Goal: Information Seeking & Learning: Check status

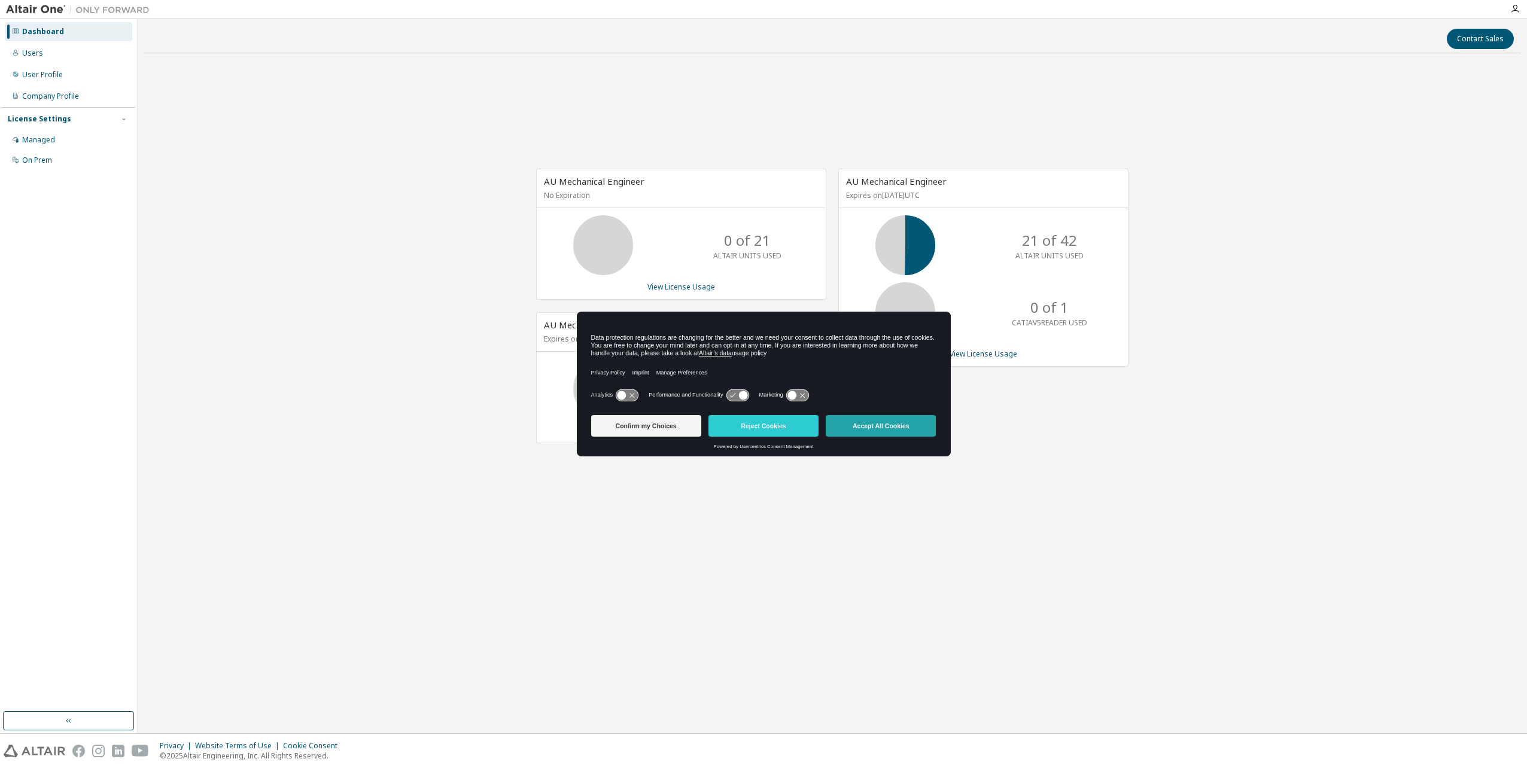
click at [885, 425] on button "Accept All Cookies" at bounding box center [881, 426] width 110 height 22
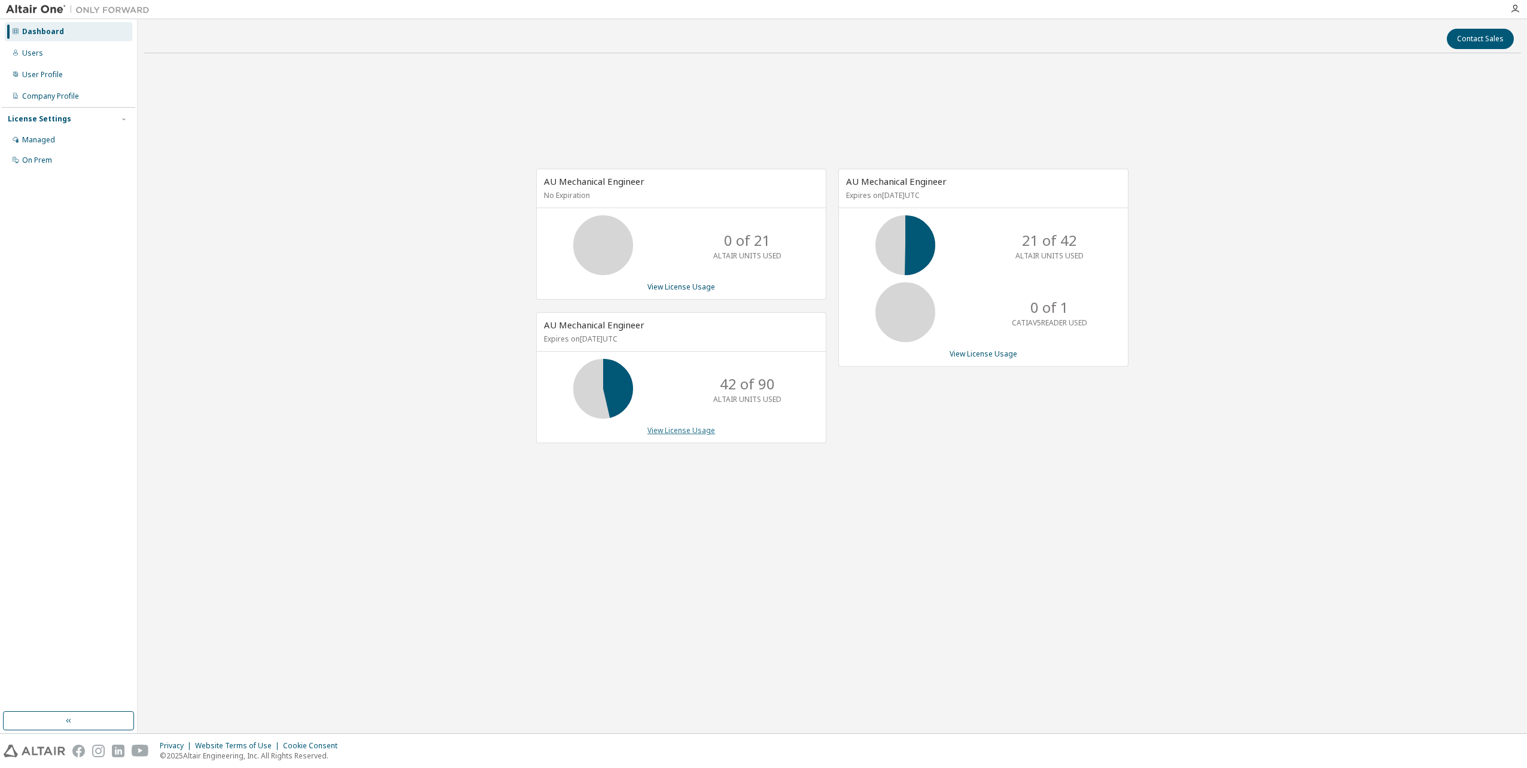
click at [669, 431] on link "View License Usage" at bounding box center [682, 430] width 68 height 10
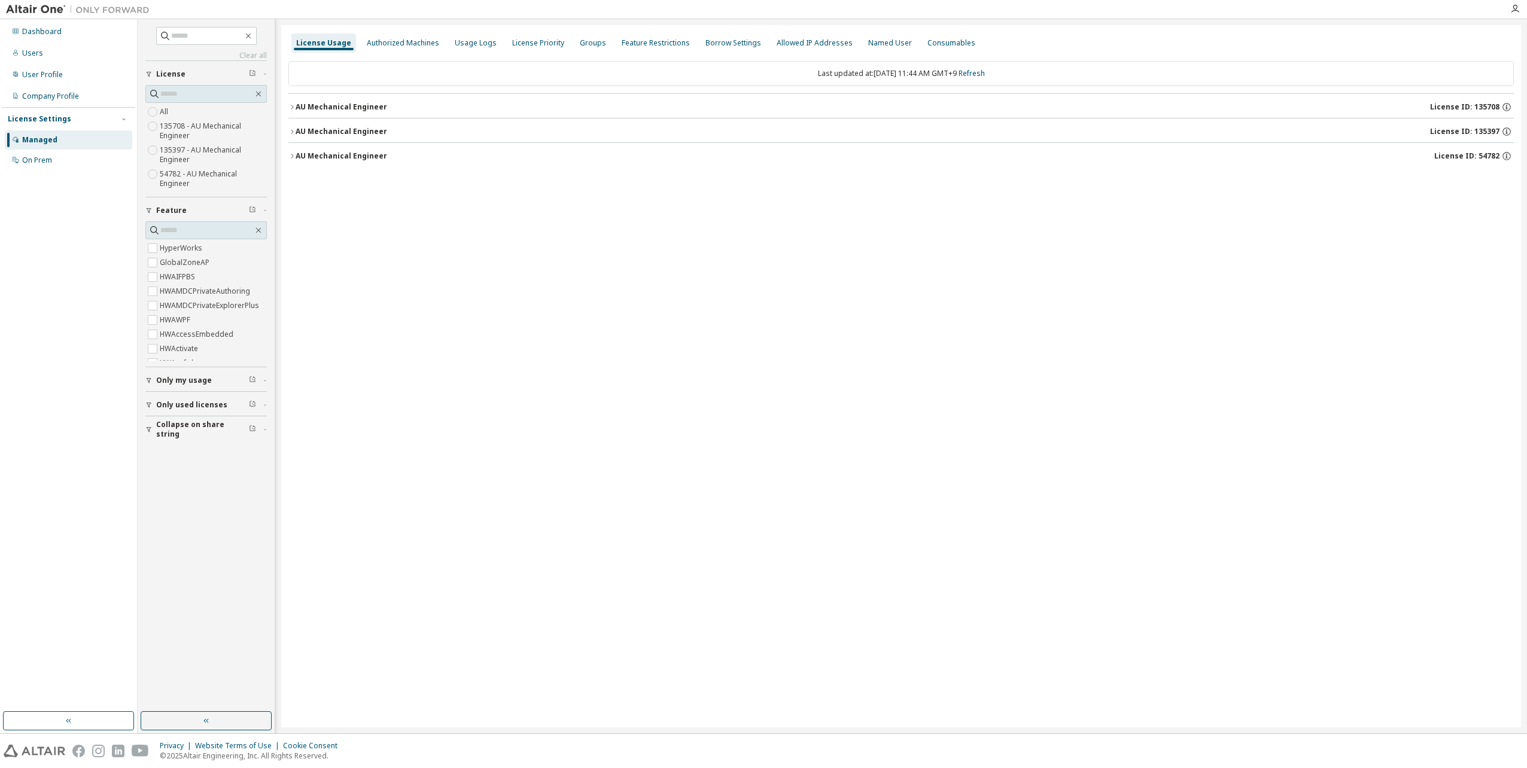
click at [292, 107] on icon "button" at bounding box center [291, 107] width 7 height 7
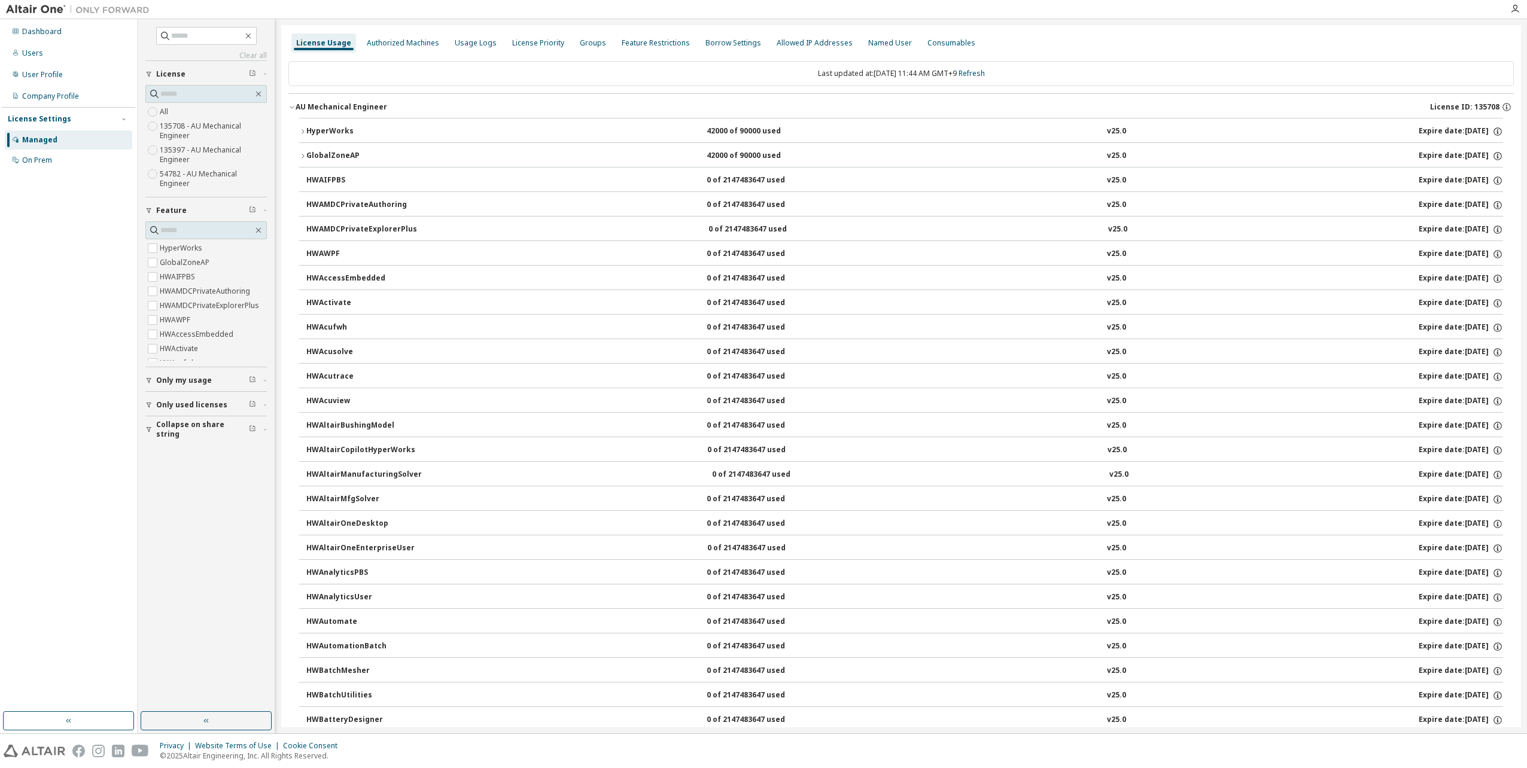
click at [292, 107] on icon "button" at bounding box center [291, 107] width 7 height 7
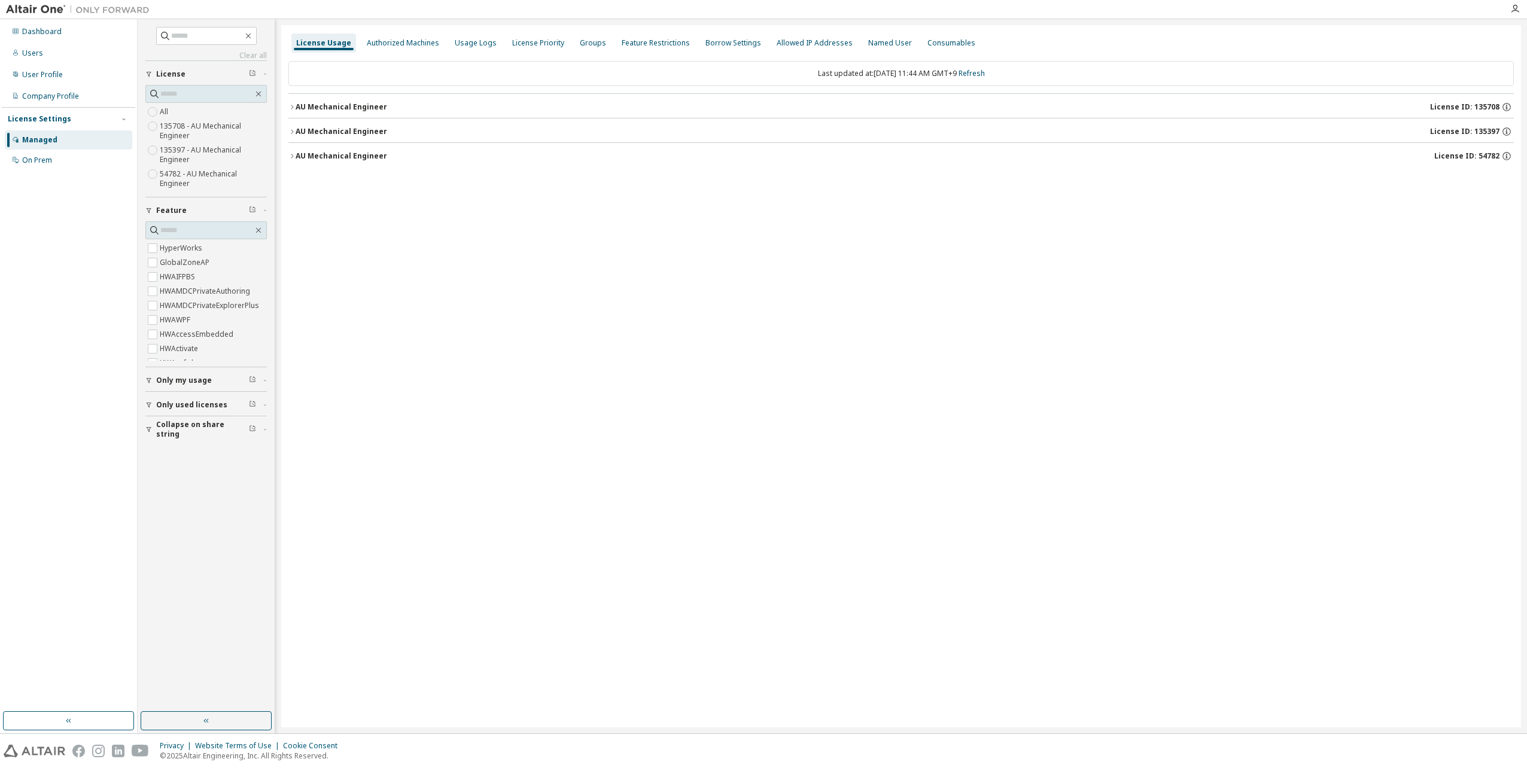
click at [293, 128] on icon "button" at bounding box center [291, 131] width 7 height 7
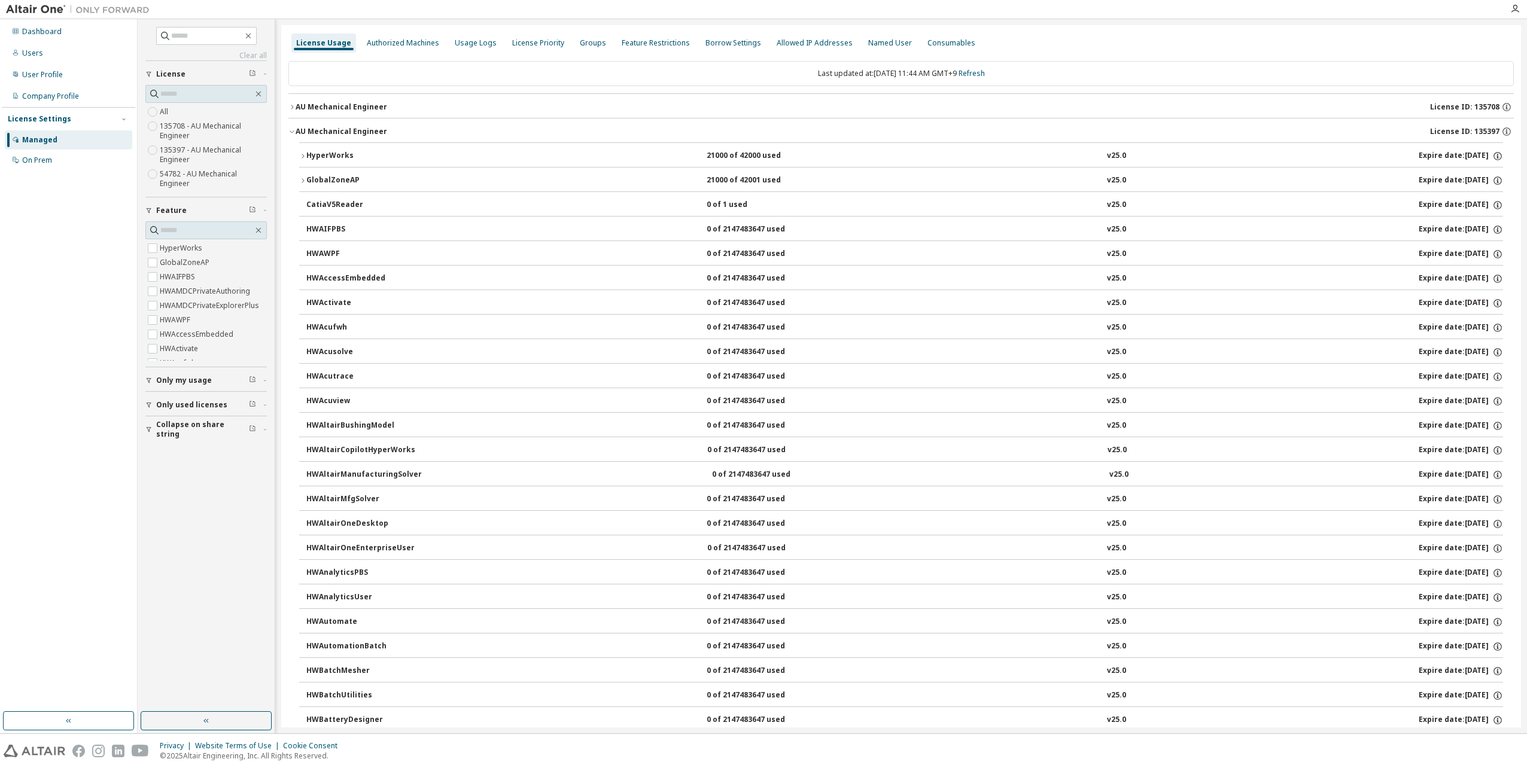
click at [293, 128] on icon "button" at bounding box center [291, 131] width 7 height 7
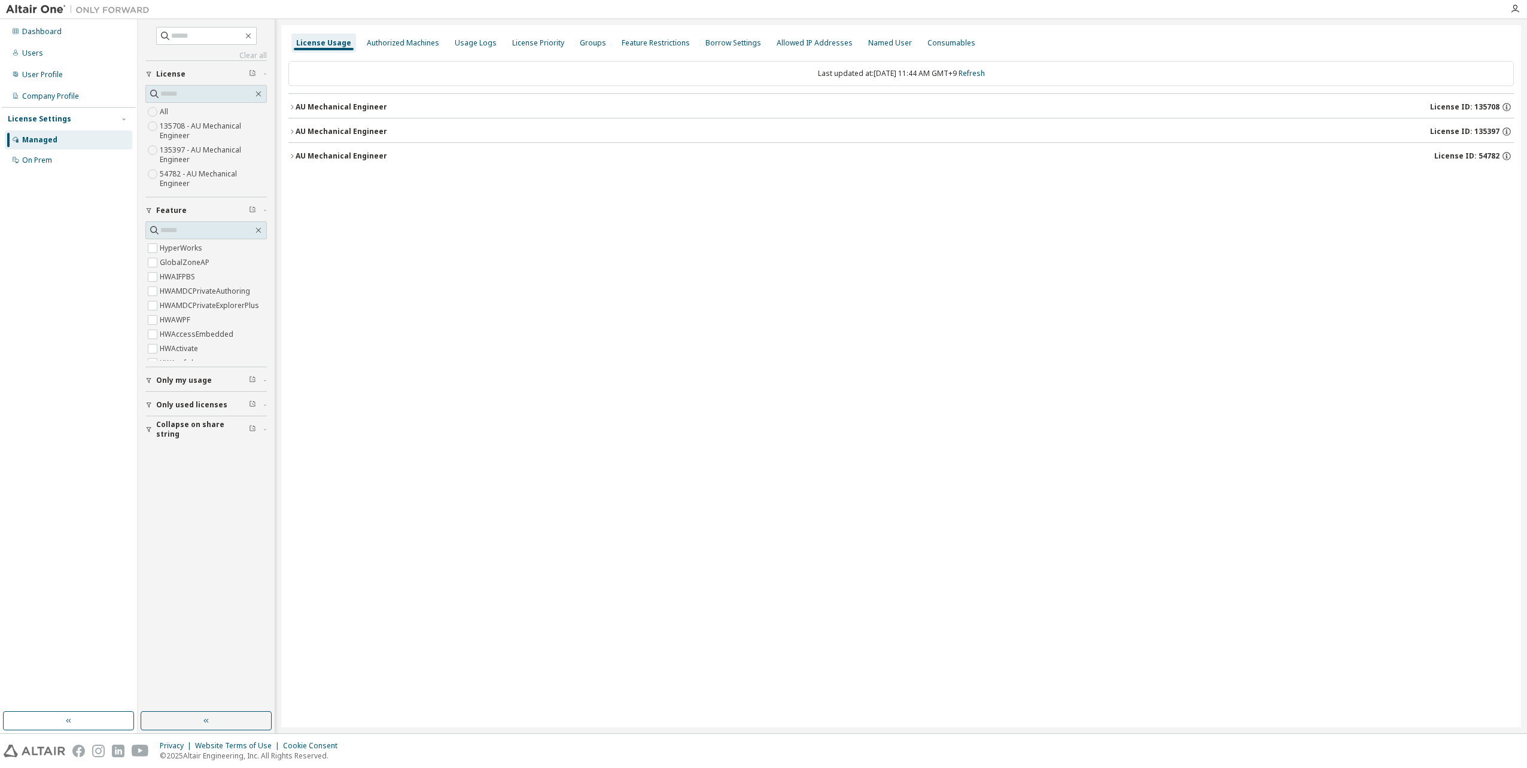
click at [291, 154] on icon "button" at bounding box center [291, 156] width 7 height 7
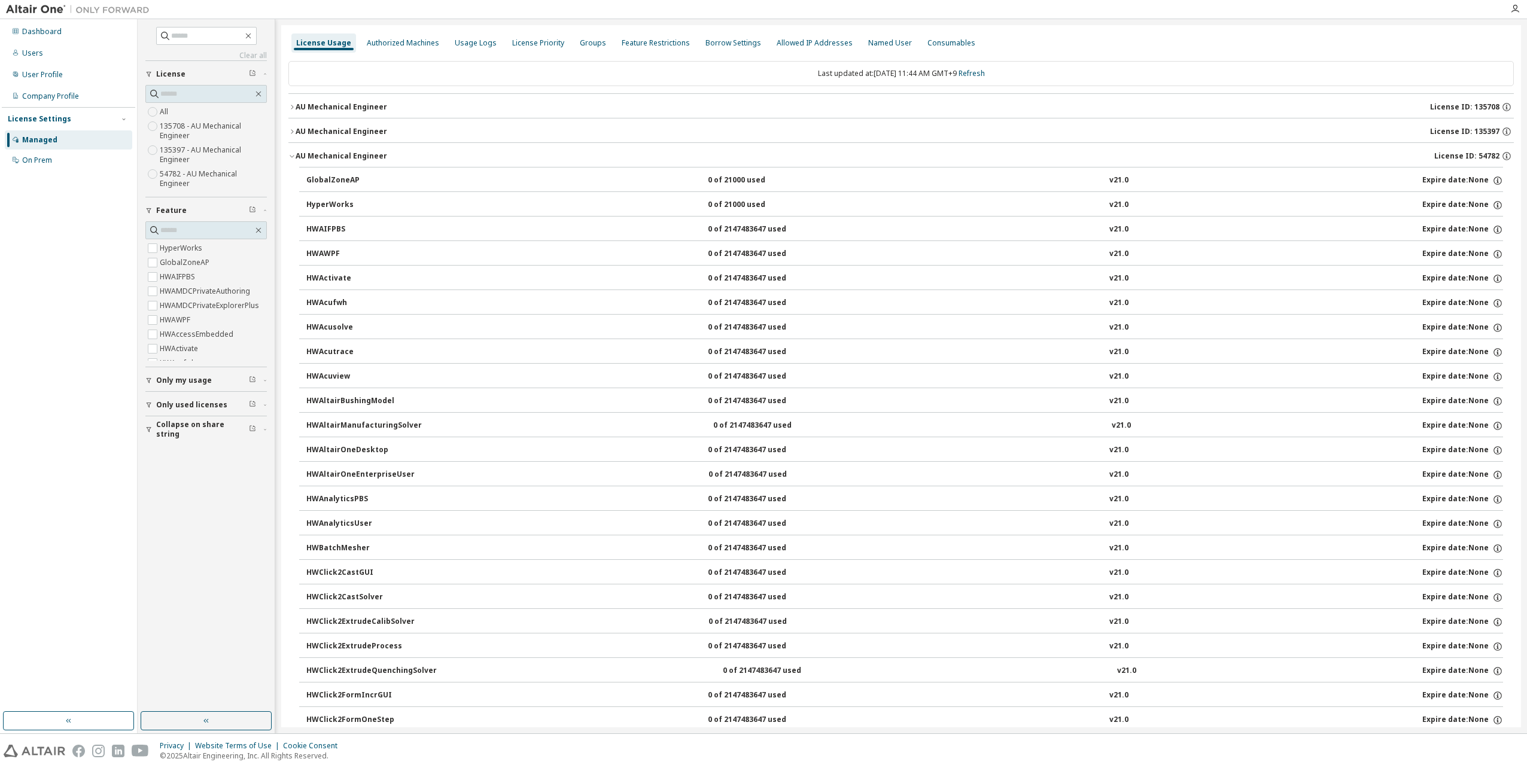
click at [291, 154] on icon "button" at bounding box center [291, 156] width 7 height 7
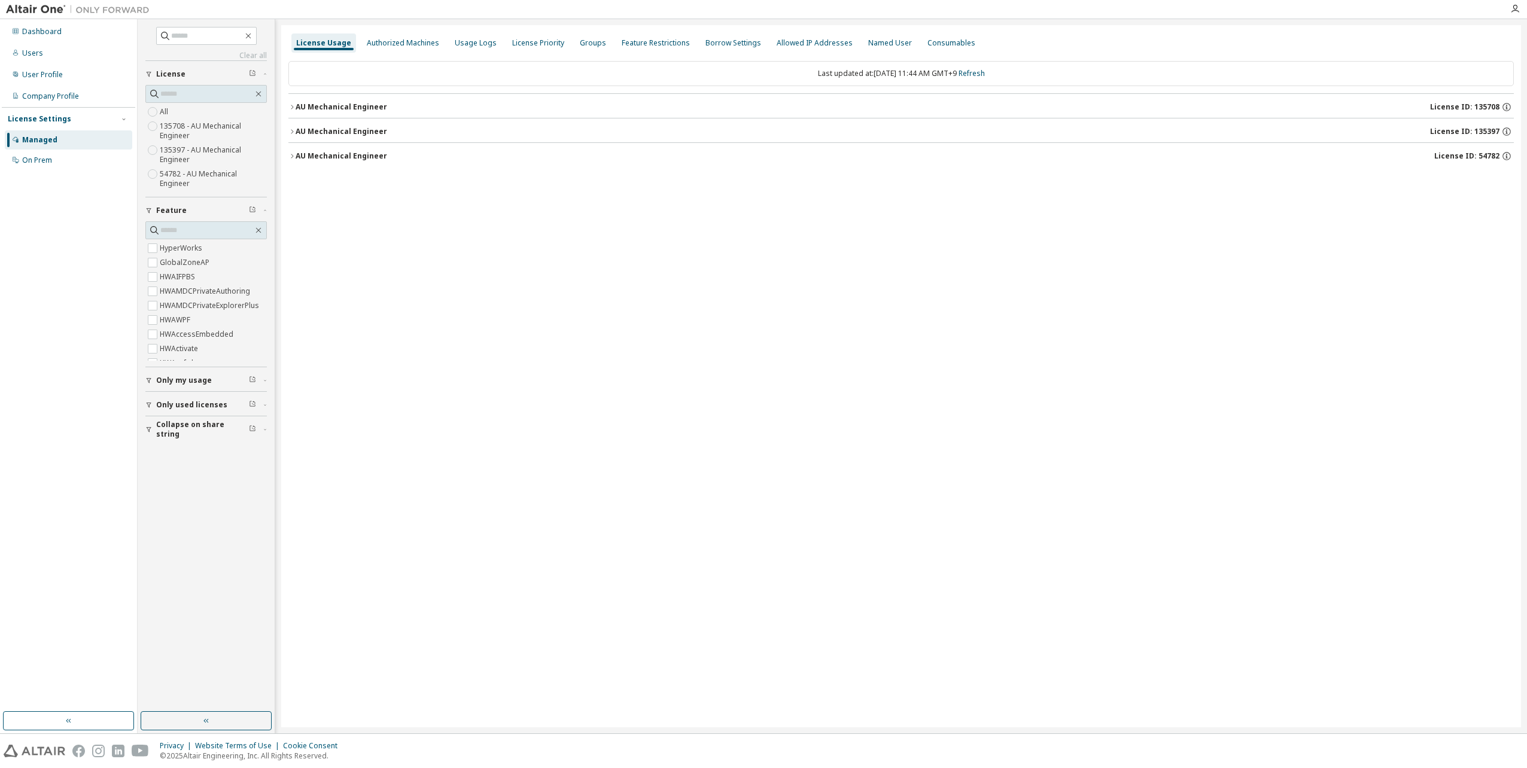
click at [288, 132] on icon "button" at bounding box center [291, 131] width 7 height 7
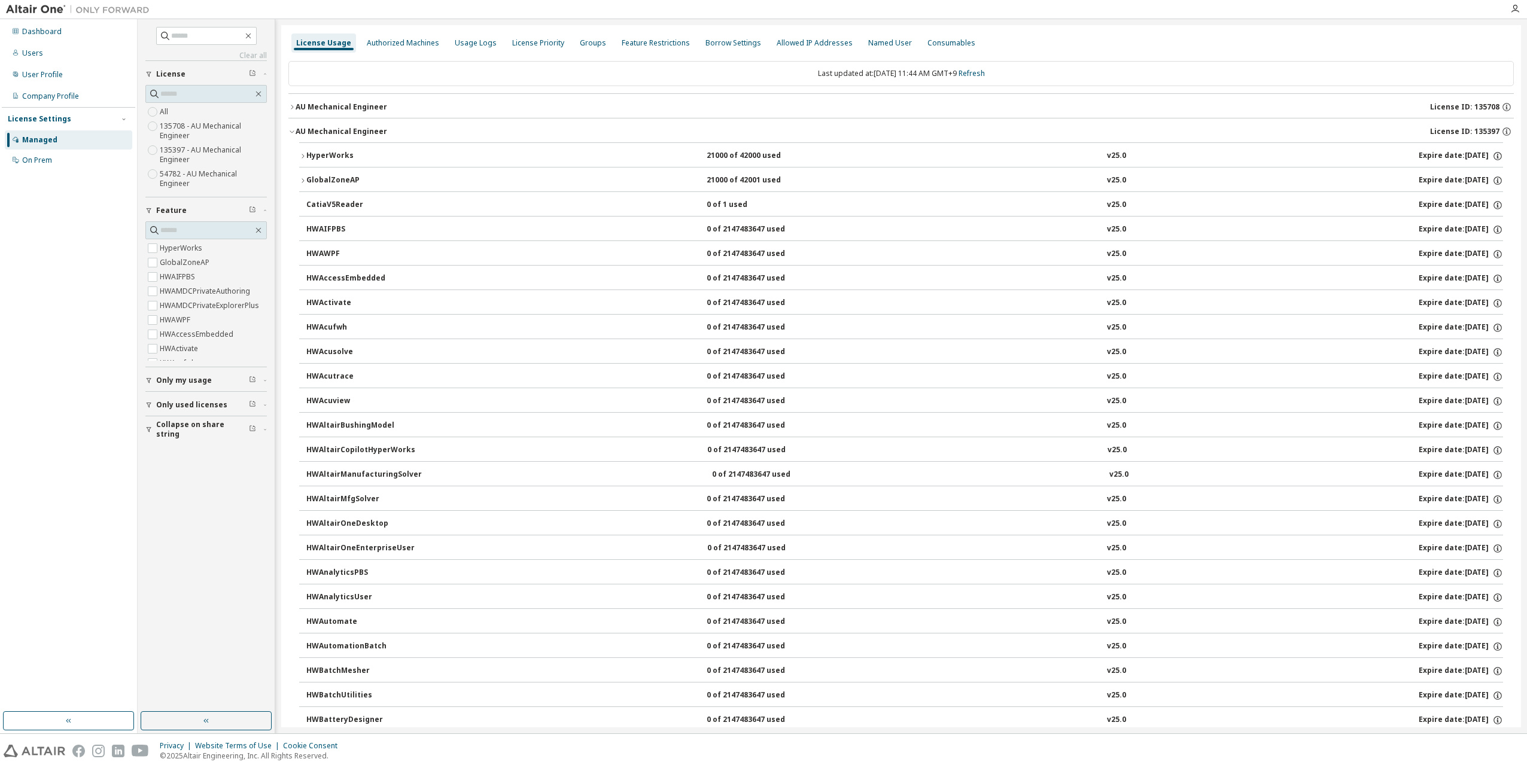
click at [288, 132] on icon "button" at bounding box center [291, 131] width 7 height 7
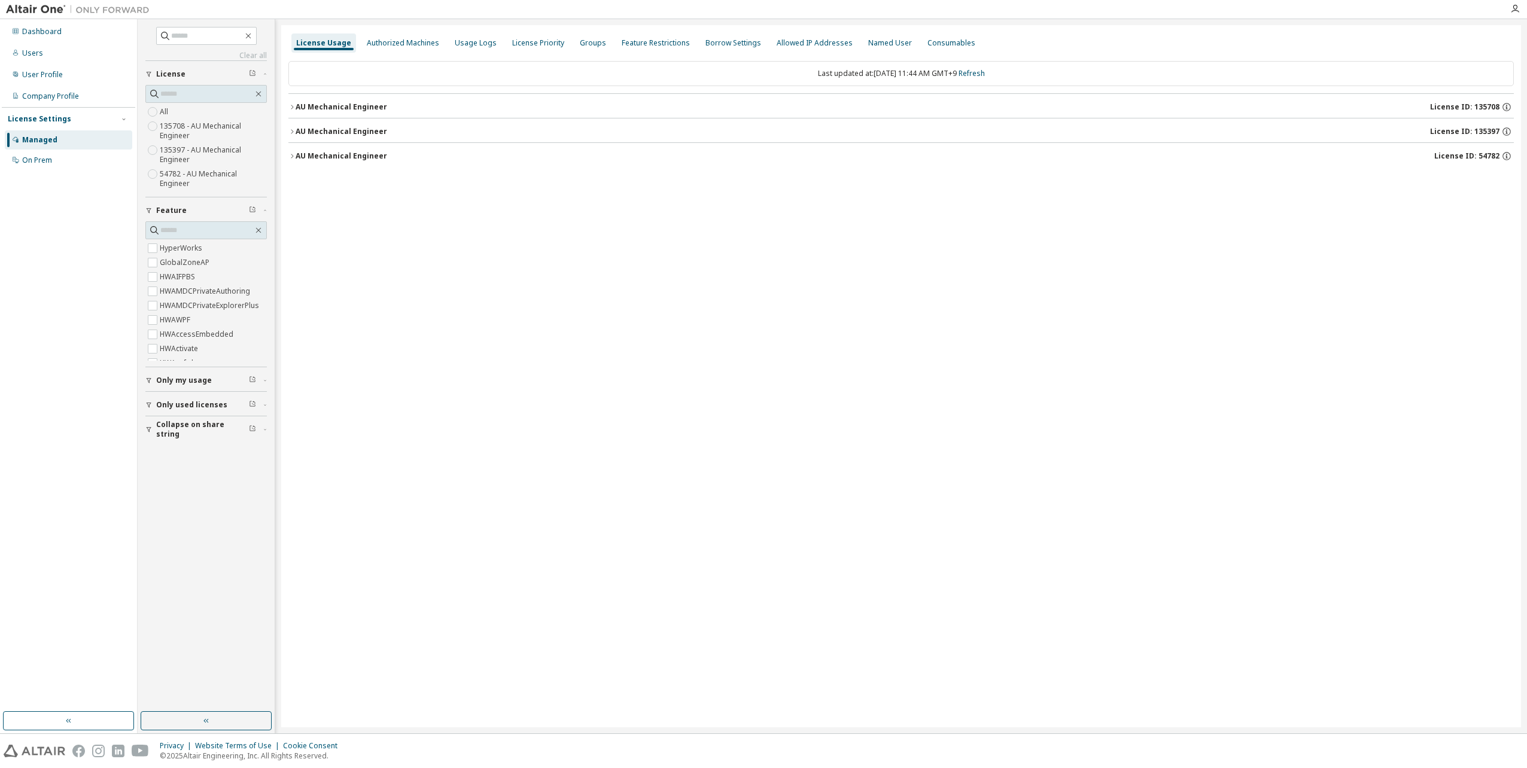
click at [290, 107] on icon "button" at bounding box center [291, 107] width 7 height 7
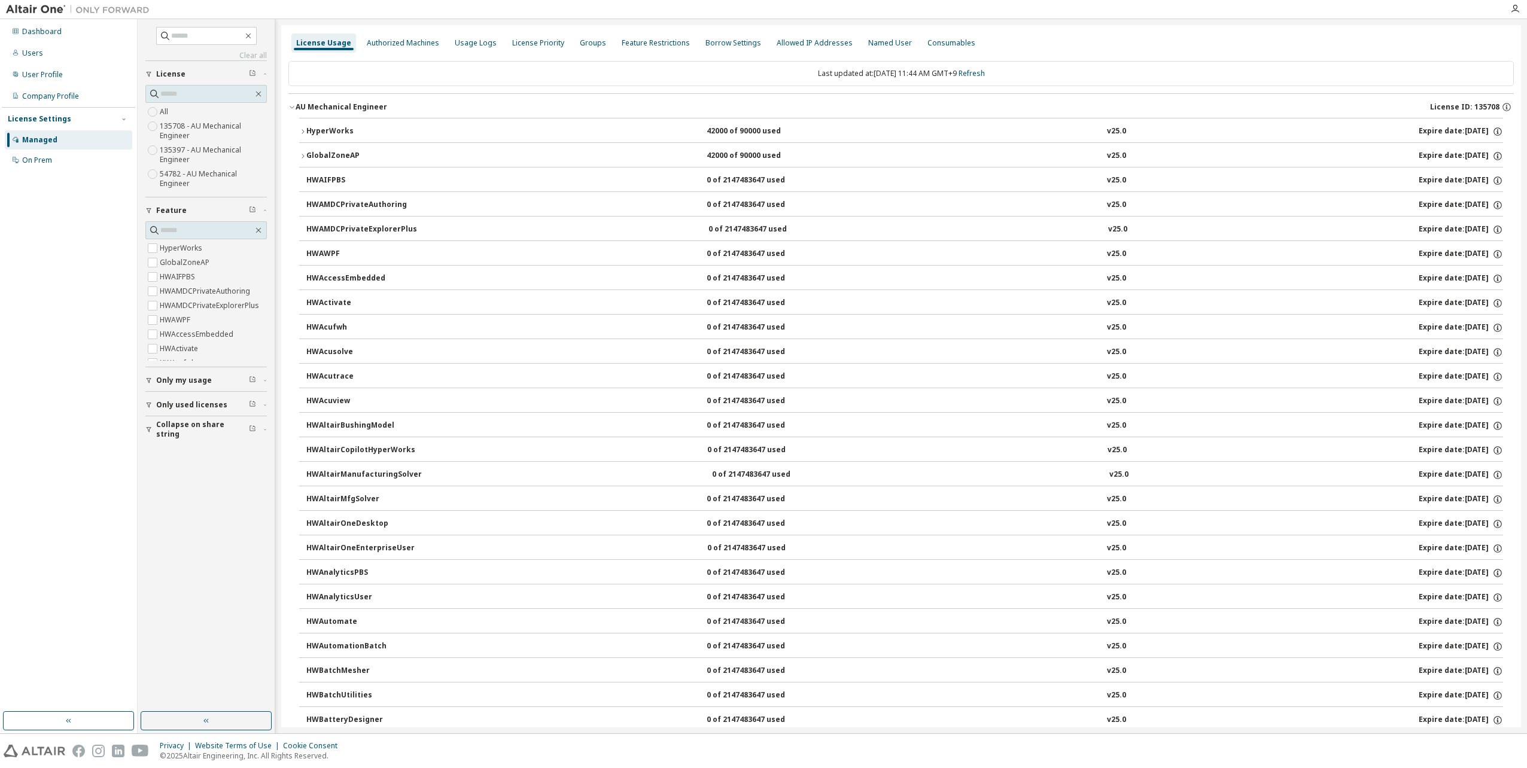
click at [290, 107] on icon "button" at bounding box center [291, 107] width 7 height 7
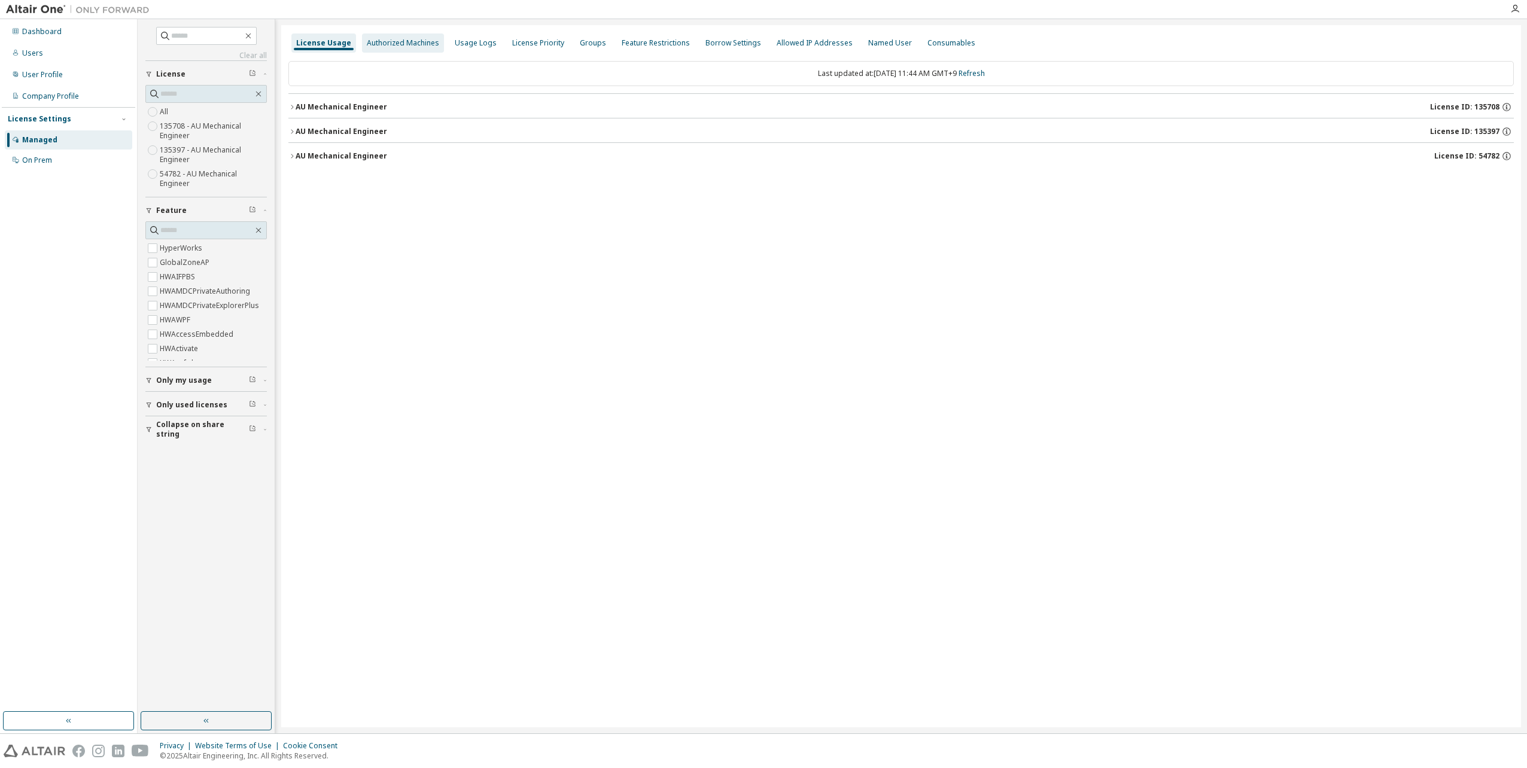
click at [391, 44] on div "Authorized Machines" at bounding box center [403, 43] width 72 height 10
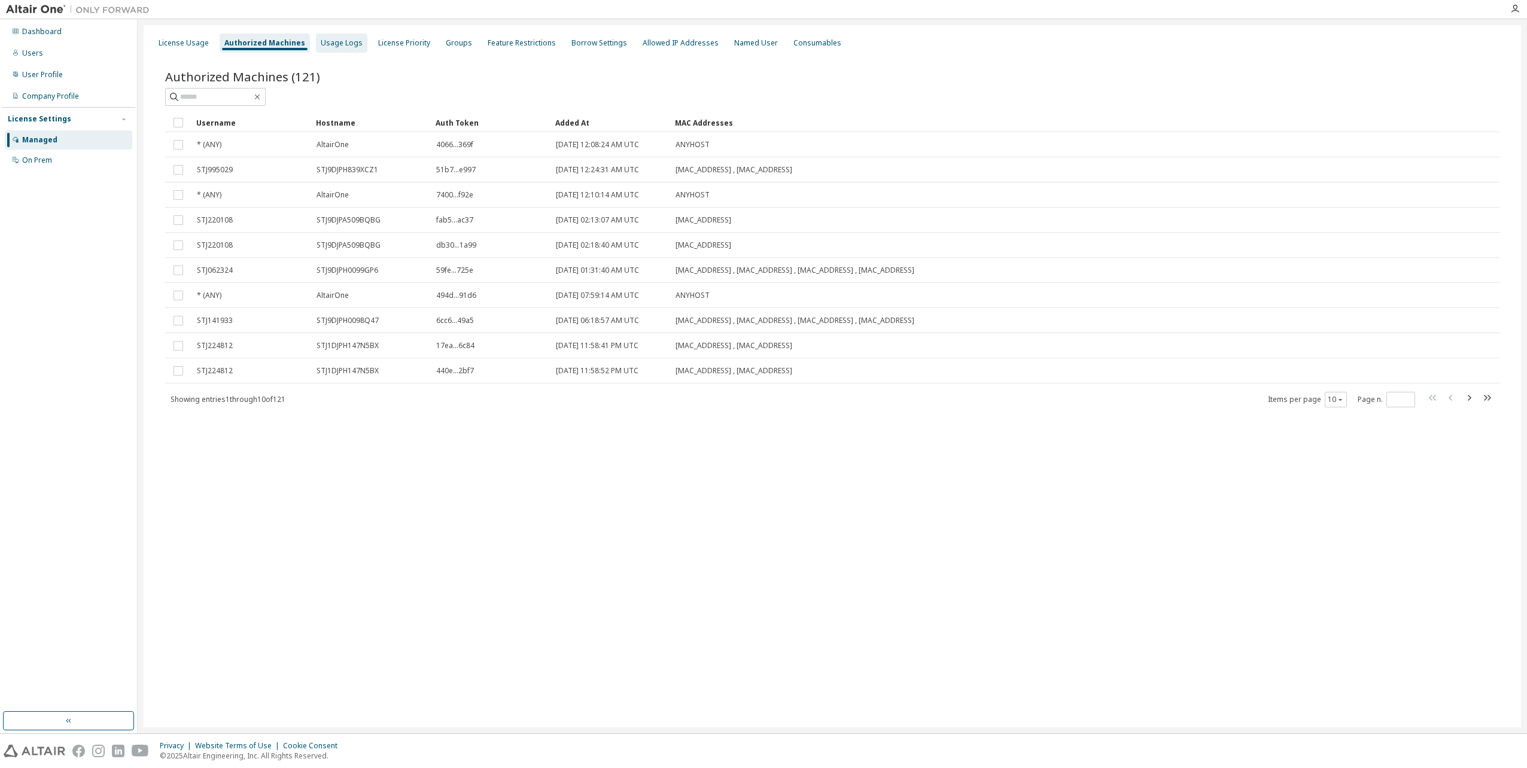
click at [336, 49] on div "Usage Logs" at bounding box center [341, 43] width 51 height 19
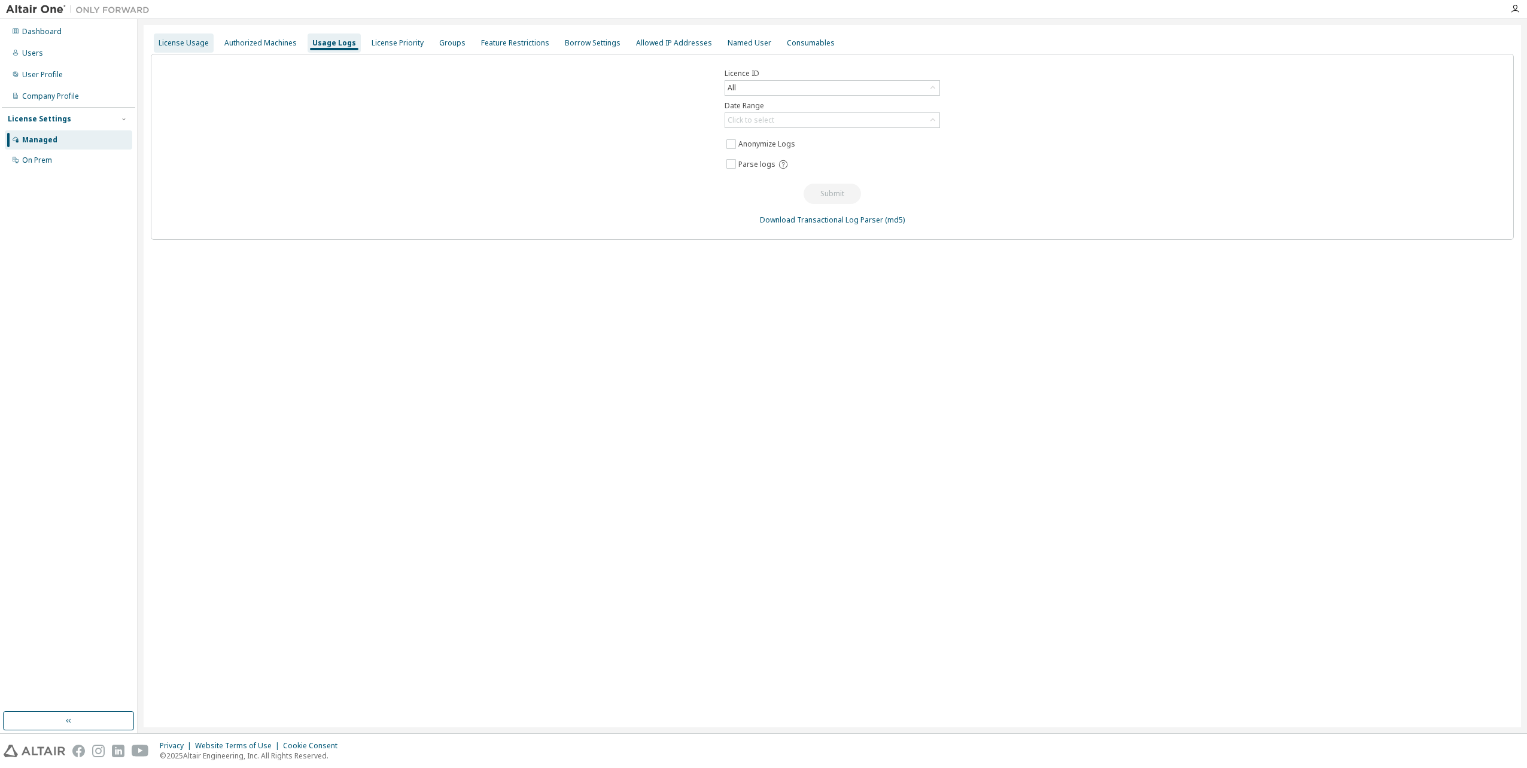
click at [190, 47] on div "License Usage" at bounding box center [184, 43] width 50 height 10
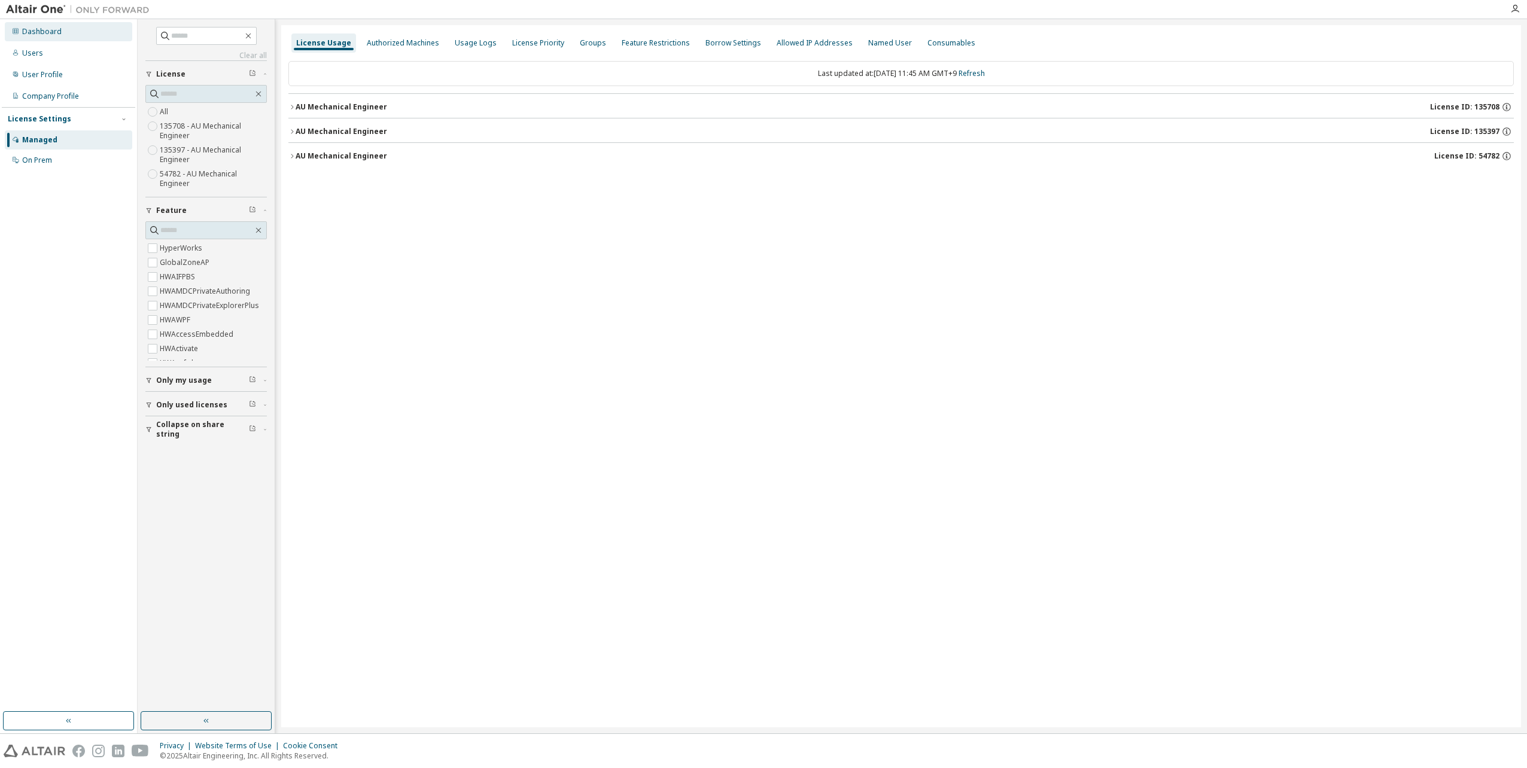
click at [48, 34] on div "Dashboard" at bounding box center [41, 32] width 39 height 10
